Goal: Check status: Check status

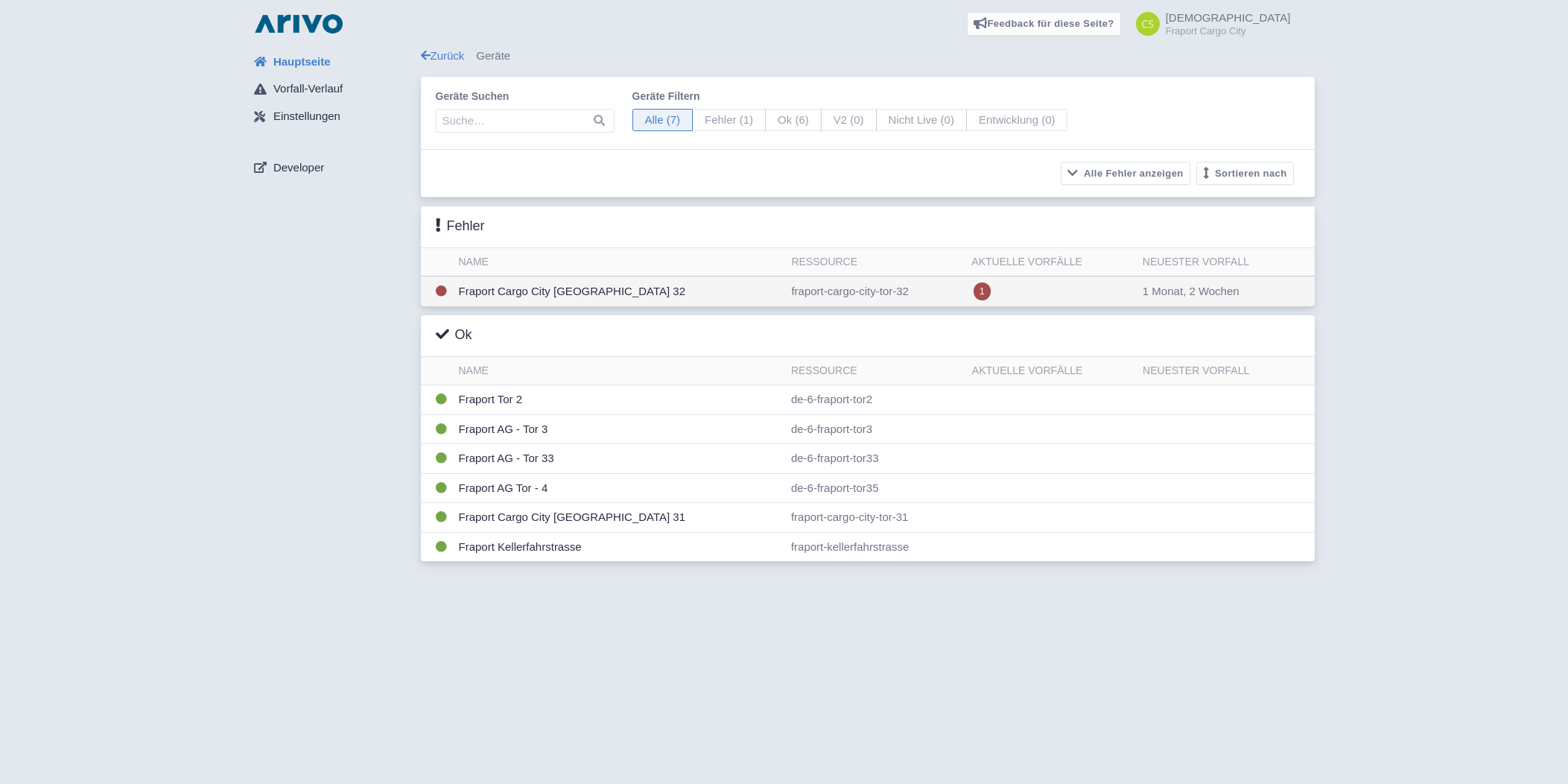
click at [563, 287] on td "Fraport Cargo City [GEOGRAPHIC_DATA] 32" at bounding box center [619, 292] width 333 height 31
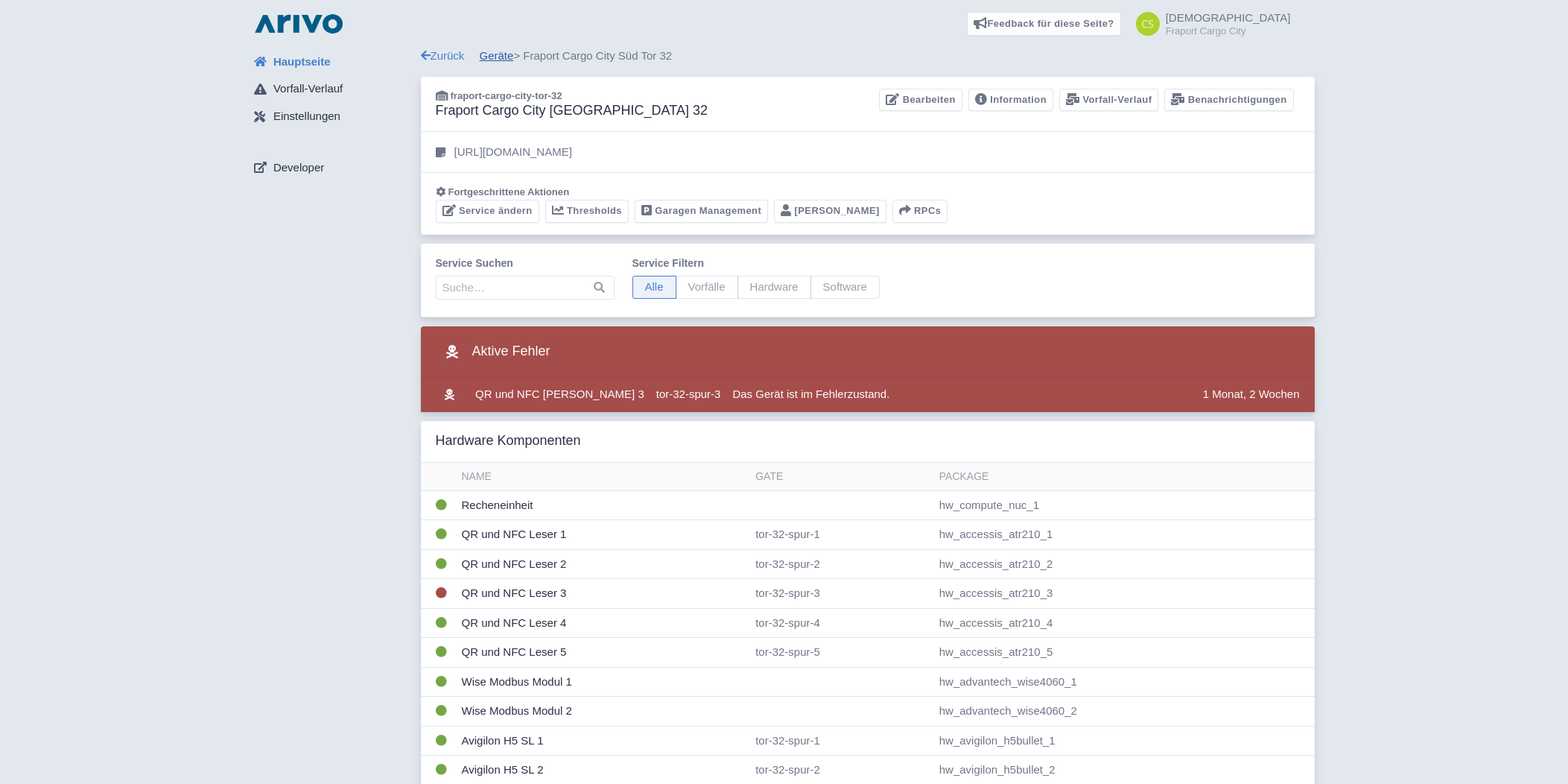
click at [498, 58] on link "Geräte" at bounding box center [497, 55] width 35 height 12
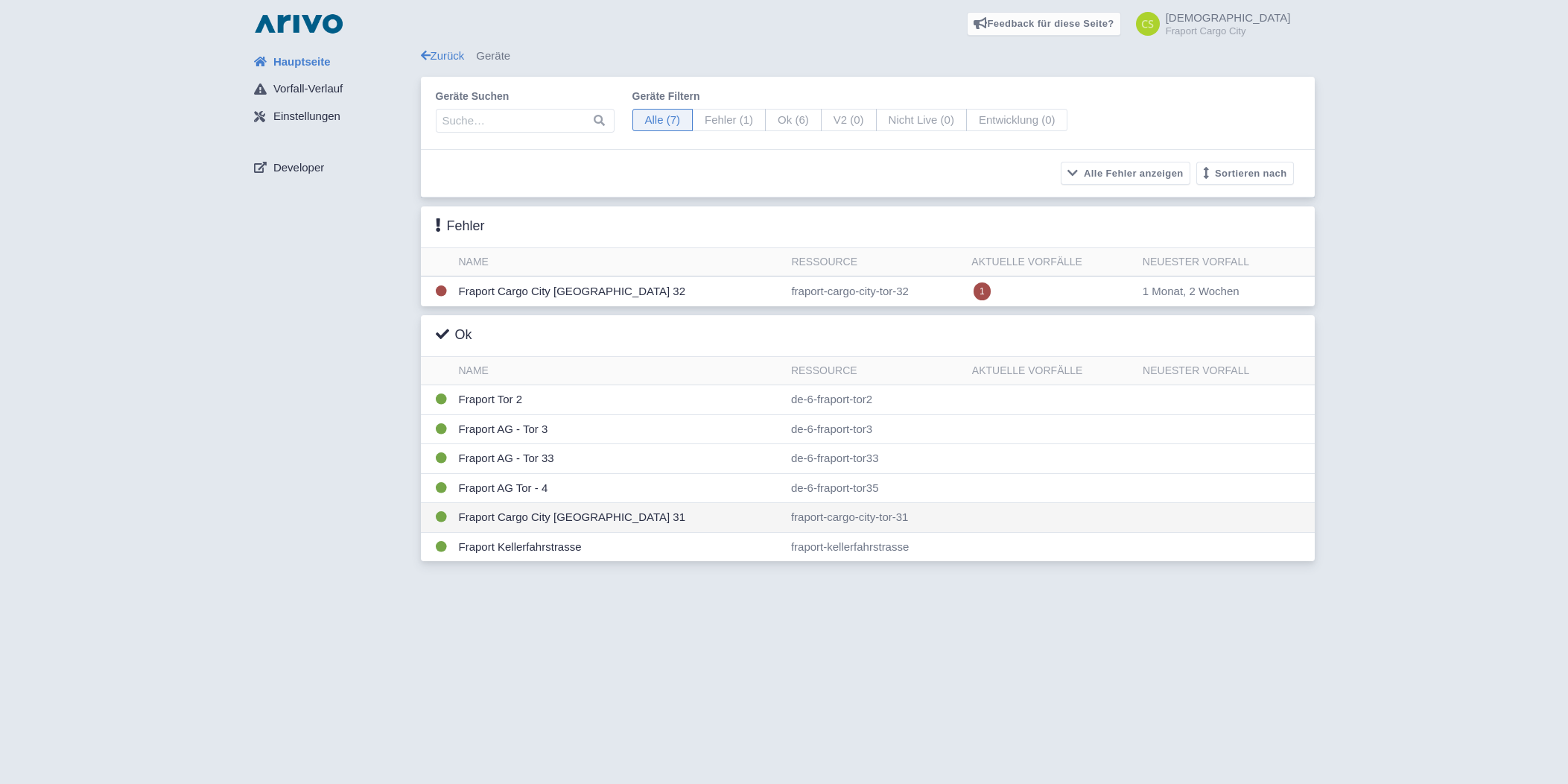
click at [521, 511] on td "Fraport Cargo City [GEOGRAPHIC_DATA] 31" at bounding box center [619, 518] width 332 height 30
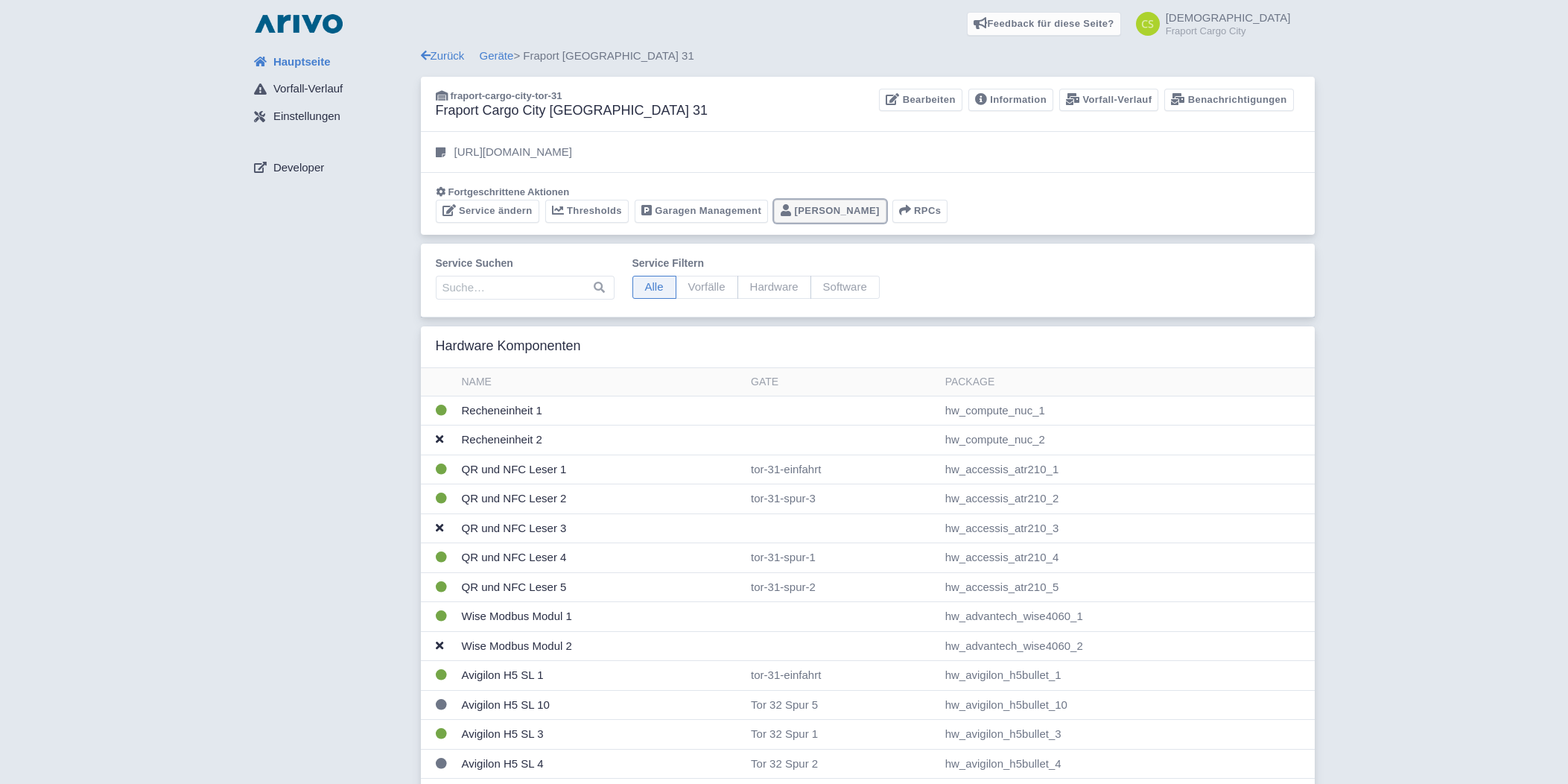
click at [798, 214] on link "Portier" at bounding box center [830, 211] width 112 height 23
click at [501, 57] on link "Geräte" at bounding box center [497, 55] width 35 height 12
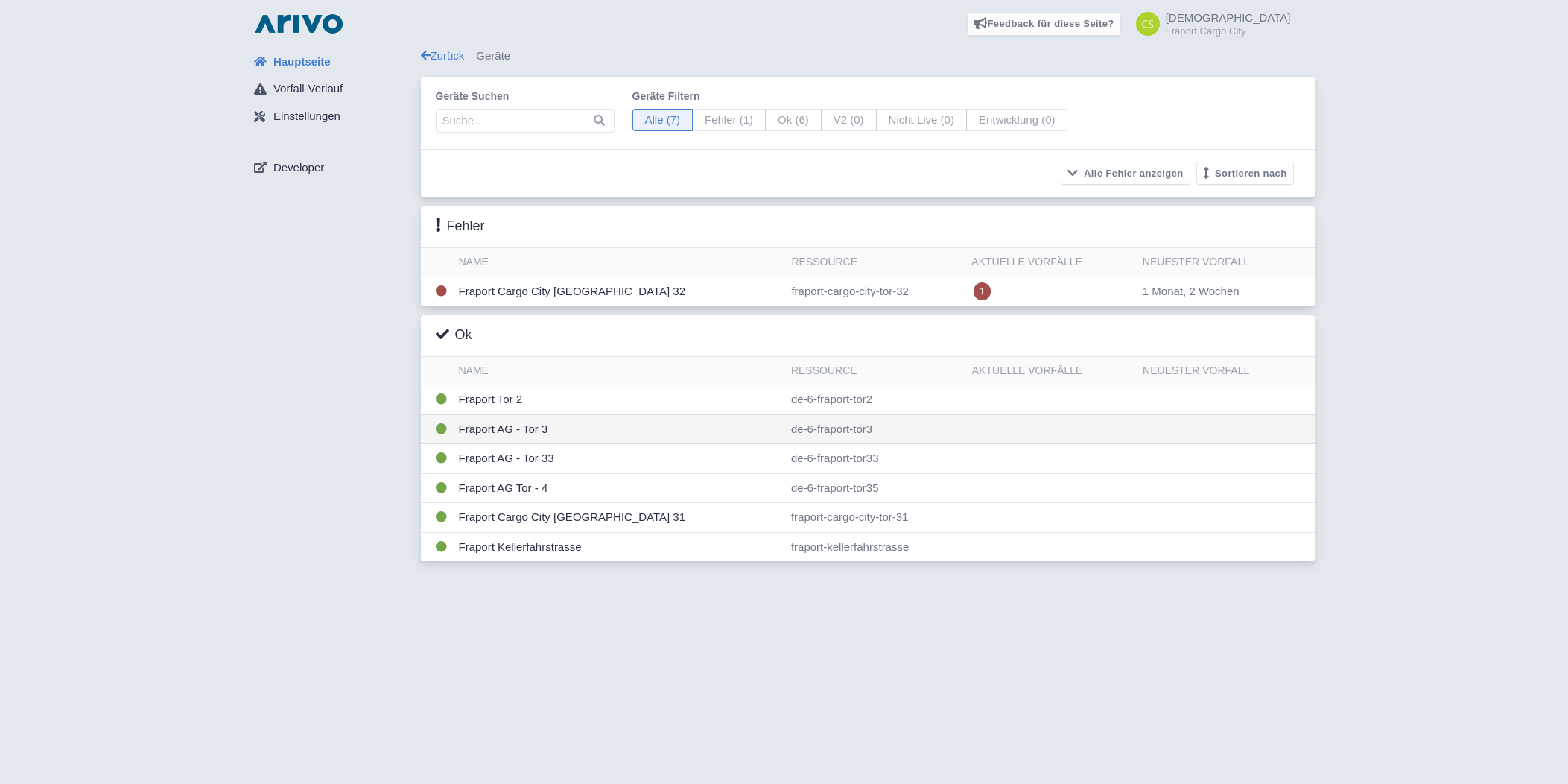
click at [509, 425] on td "Fraport AG - Tor 3" at bounding box center [619, 429] width 332 height 30
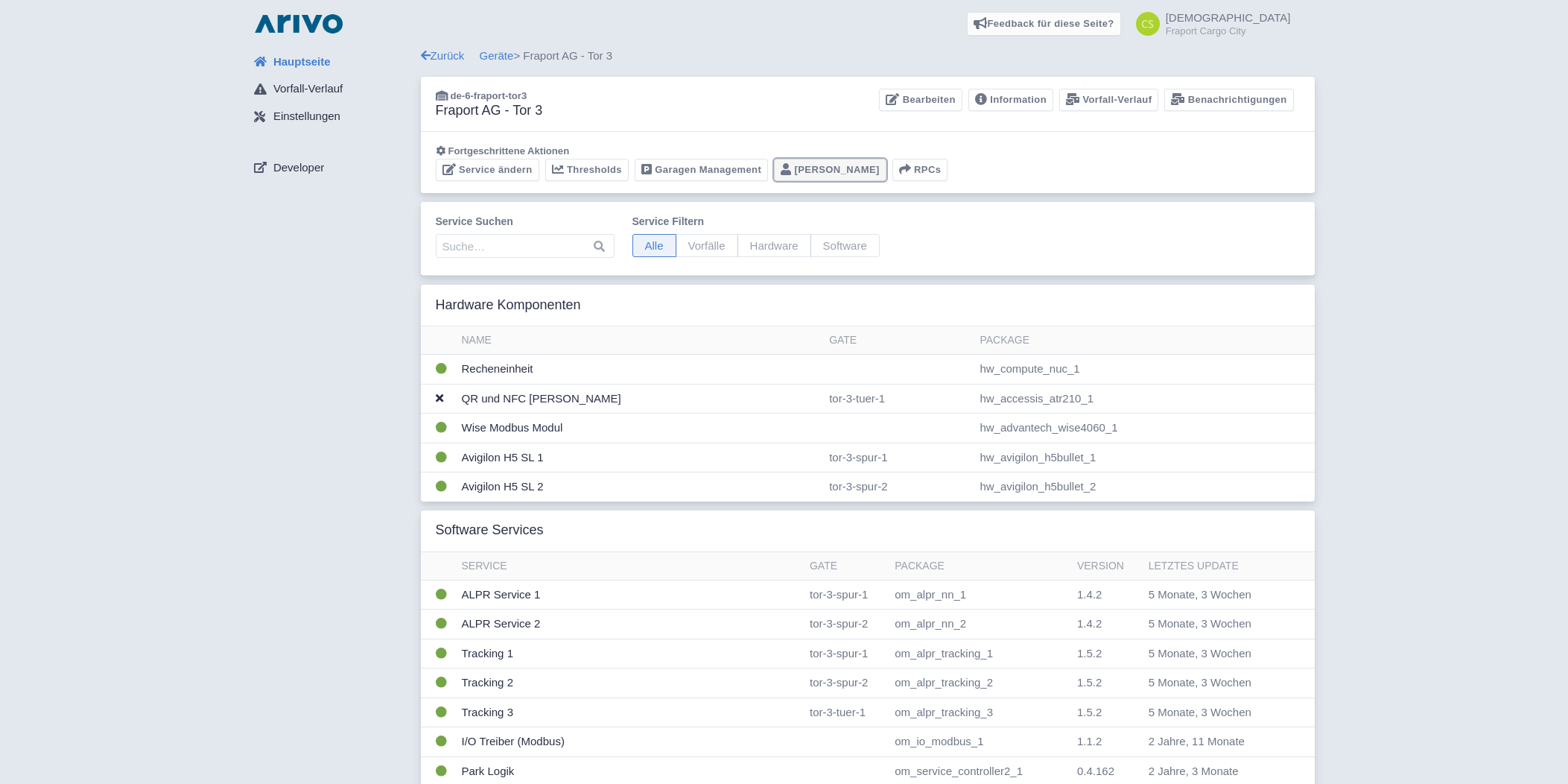
click at [801, 165] on link "Portier" at bounding box center [830, 170] width 112 height 23
